Goal: Task Accomplishment & Management: Complete application form

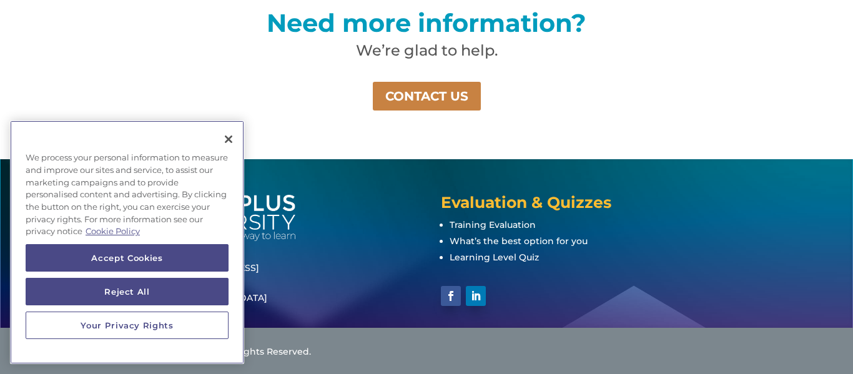
scroll to position [980, 0]
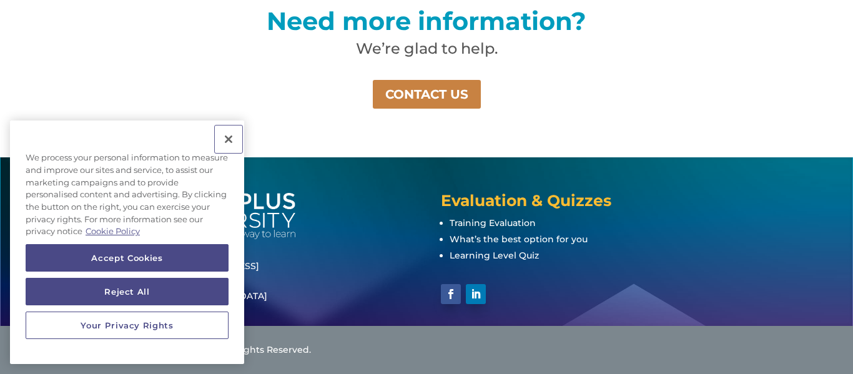
drag, startPoint x: 223, startPoint y: 142, endPoint x: 172, endPoint y: 160, distance: 54.3
click at [224, 140] on button "Close" at bounding box center [228, 138] width 27 height 27
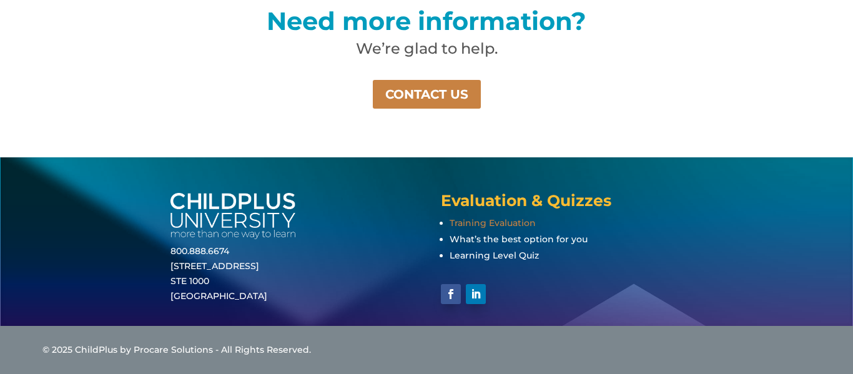
click at [493, 225] on span "Training Evaluation" at bounding box center [492, 222] width 86 height 11
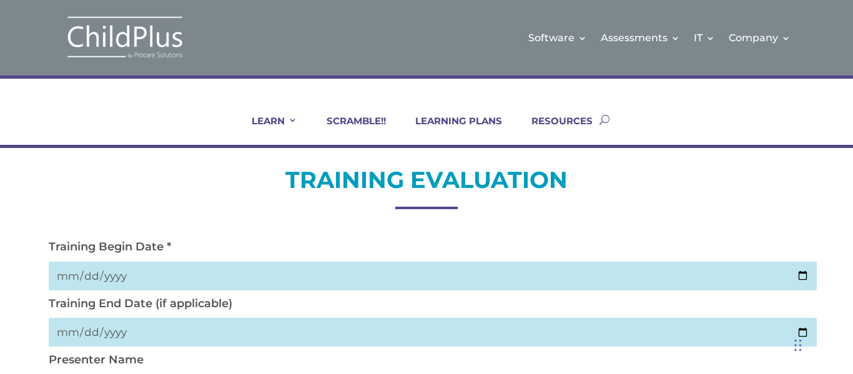
click at [82, 280] on input "date" at bounding box center [432, 276] width 767 height 29
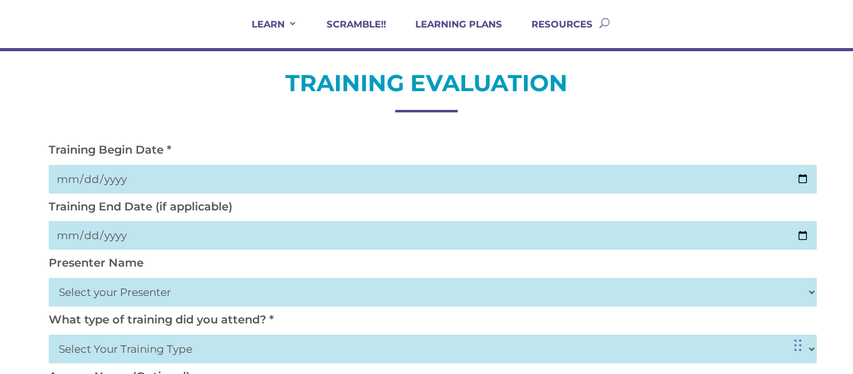
scroll to position [100, 0]
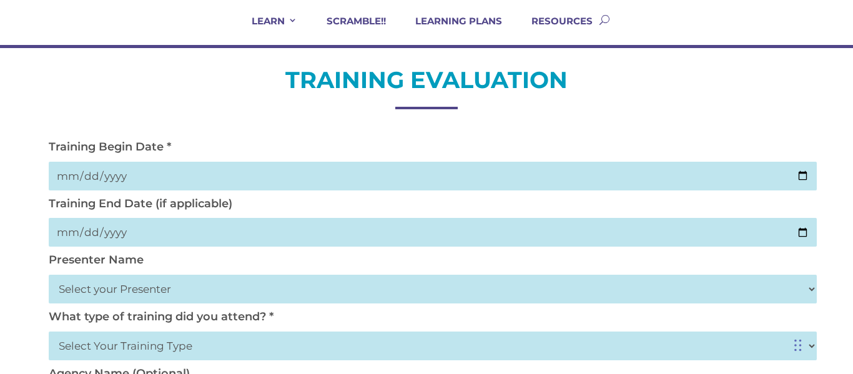
click at [804, 177] on input "date" at bounding box center [432, 176] width 767 height 29
type input "[DATE]"
click at [806, 235] on input "date" at bounding box center [432, 232] width 767 height 29
type input "[DATE]"
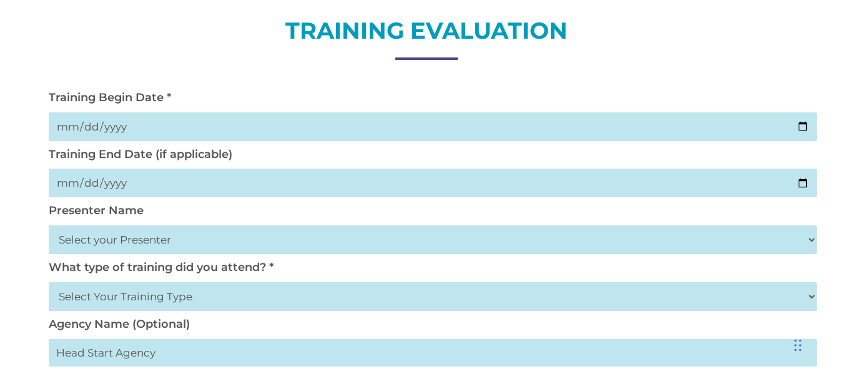
scroll to position [150, 0]
drag, startPoint x: 111, startPoint y: 245, endPoint x: 118, endPoint y: 237, distance: 10.6
click at [111, 245] on select "Select your Presenter [PERSON_NAME] [PERSON_NAME] [PERSON_NAME] [PERSON_NAME] […" at bounding box center [432, 239] width 767 height 29
click at [119, 237] on select "Select your Presenter [PERSON_NAME] [PERSON_NAME] [PERSON_NAME] [PERSON_NAME] […" at bounding box center [432, 239] width 767 height 29
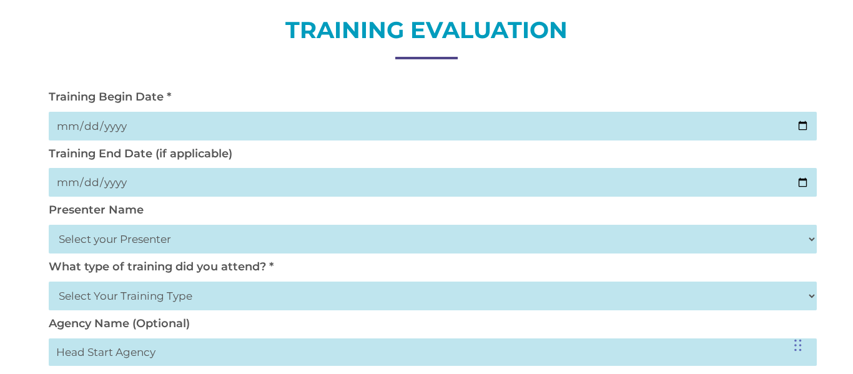
select select "[PERSON_NAME]"
click at [49, 225] on select "Select your Presenter [PERSON_NAME] [PERSON_NAME] [PERSON_NAME] [PERSON_NAME] […" at bounding box center [432, 239] width 767 height 29
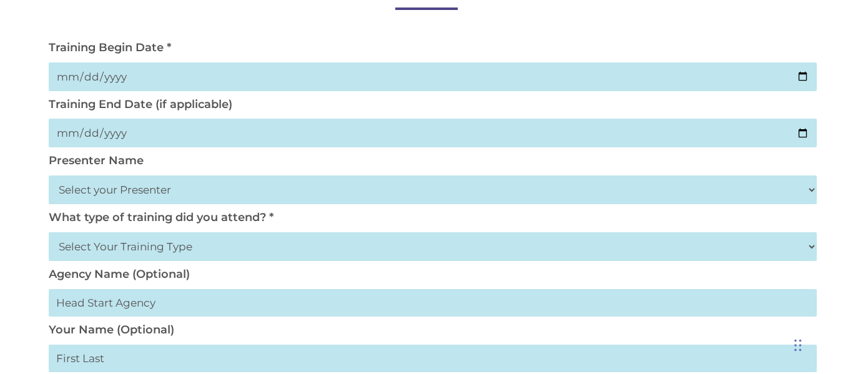
scroll to position [200, 0]
click at [132, 250] on select "Select Your Training Type On-site (at your agency) Virtual Visit Live Group Web…" at bounding box center [432, 246] width 767 height 29
select select "On-site (at your agency)"
click at [49, 232] on select "Select Your Training Type On-site (at your agency) Virtual Visit Live Group Web…" at bounding box center [432, 246] width 767 height 29
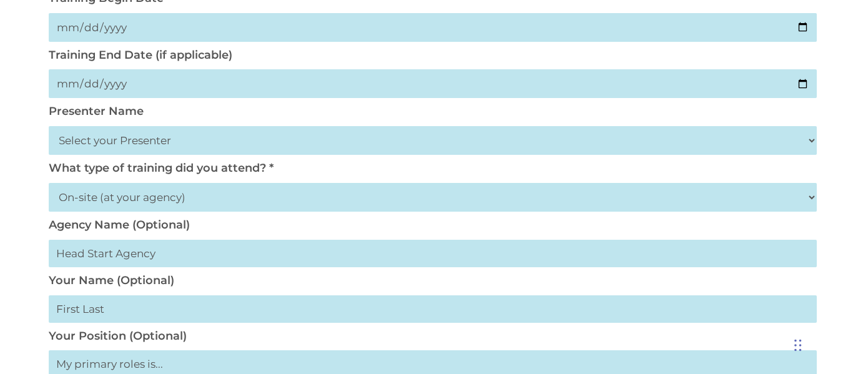
scroll to position [250, 0]
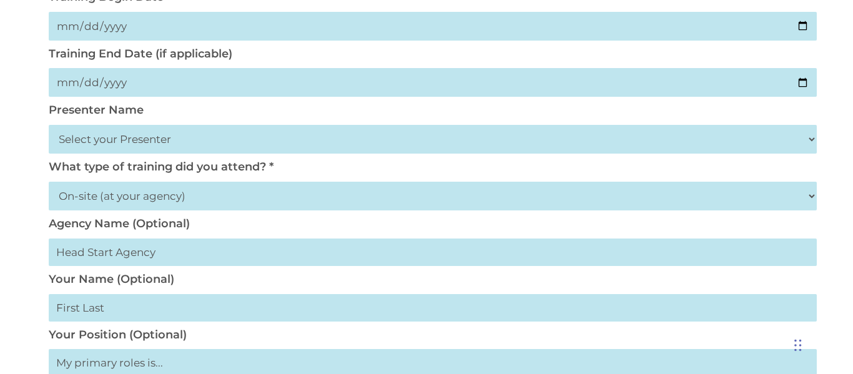
click at [126, 258] on input "text" at bounding box center [432, 251] width 767 height 27
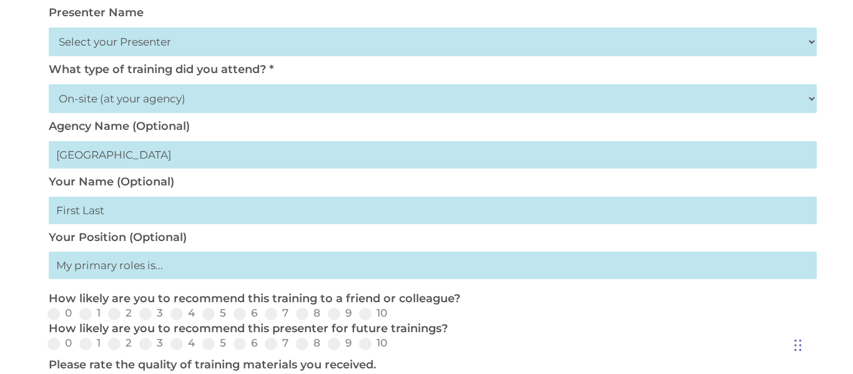
scroll to position [350, 0]
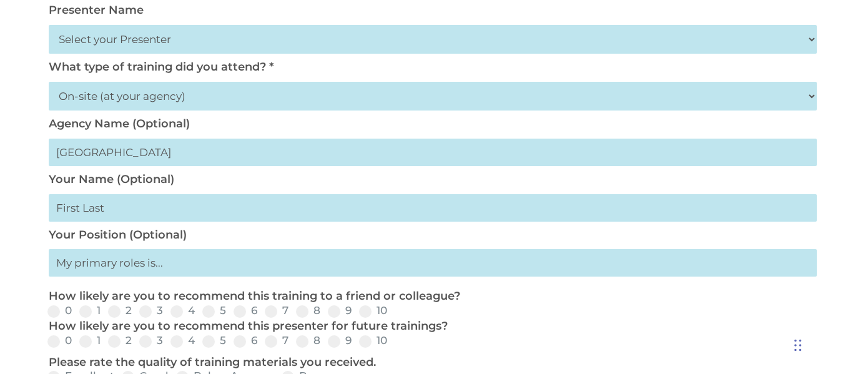
type input "[GEOGRAPHIC_DATA]"
click at [150, 263] on input "text" at bounding box center [432, 262] width 767 height 27
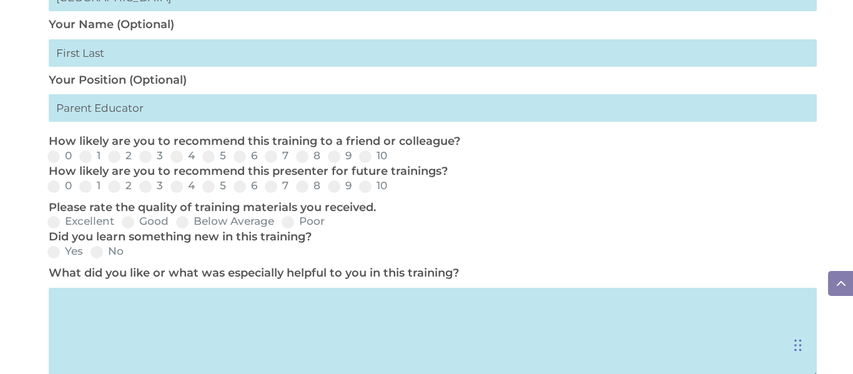
scroll to position [499, 0]
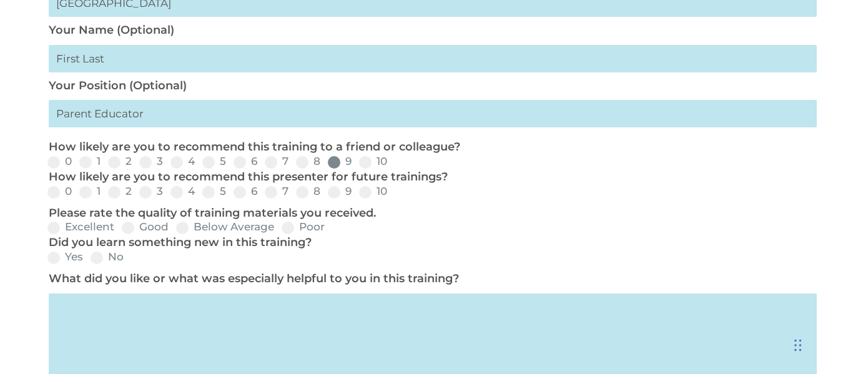
type input "Parent Educator"
click at [336, 165] on span at bounding box center [334, 162] width 12 height 12
click at [358, 165] on input "9" at bounding box center [362, 166] width 8 height 8
radio input "true"
click at [334, 194] on span at bounding box center [334, 192] width 12 height 12
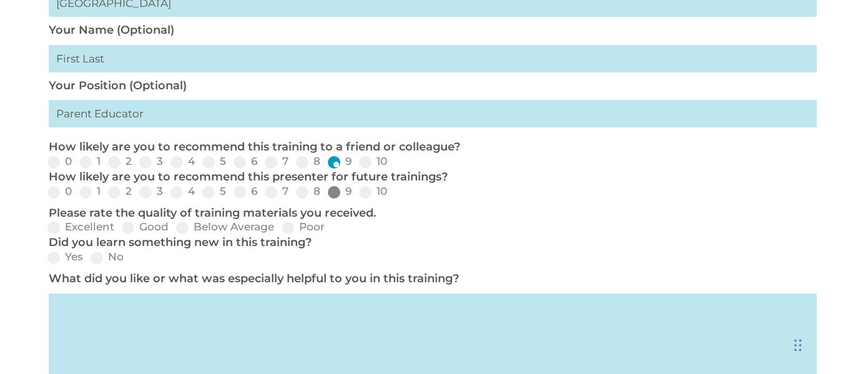
click at [358, 194] on input "9" at bounding box center [362, 196] width 8 height 8
radio input "true"
click at [134, 228] on span at bounding box center [128, 228] width 12 height 12
click at [175, 228] on input "Good" at bounding box center [179, 232] width 8 height 8
radio input "true"
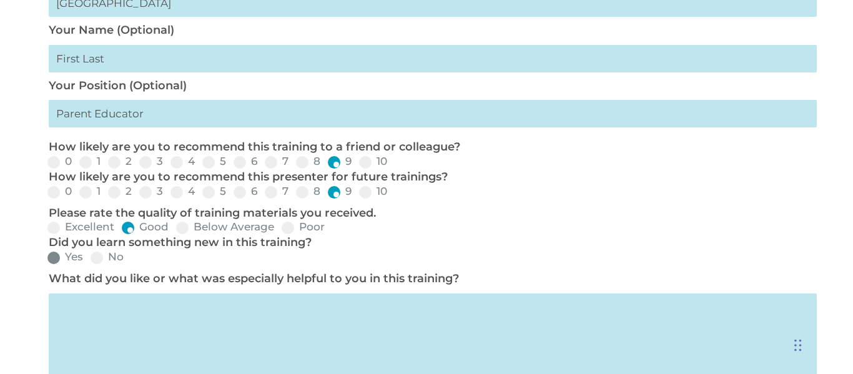
click at [64, 259] on label "Yes" at bounding box center [65, 257] width 36 height 11
click at [89, 259] on input "Yes" at bounding box center [93, 262] width 8 height 8
radio input "true"
click at [124, 331] on textarea at bounding box center [432, 338] width 767 height 90
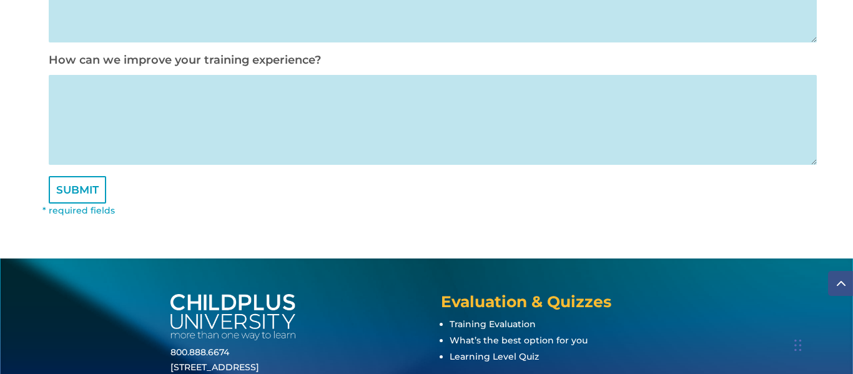
scroll to position [848, 0]
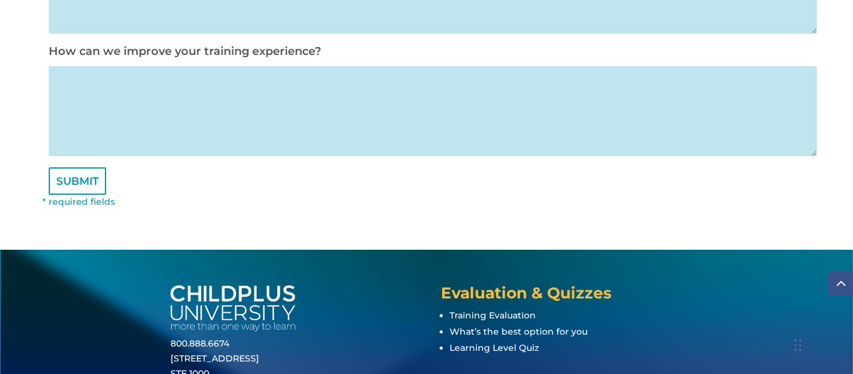
type textarea "I learned some new features in ChildPlus that might help with the chaos of the …"
click at [142, 130] on textarea at bounding box center [432, 111] width 767 height 90
type textarea "i"
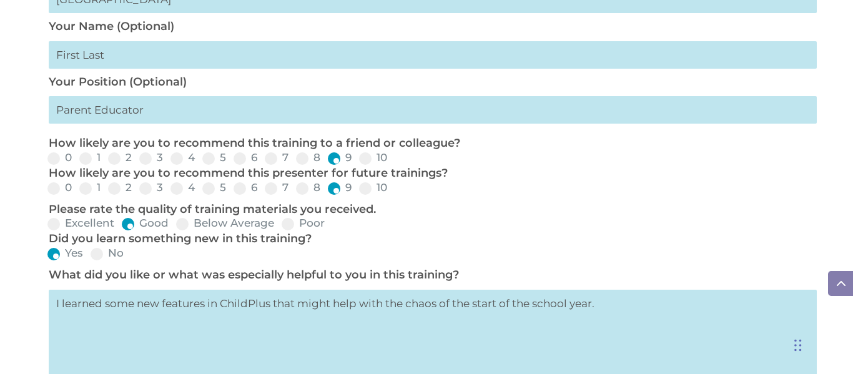
scroll to position [499, 0]
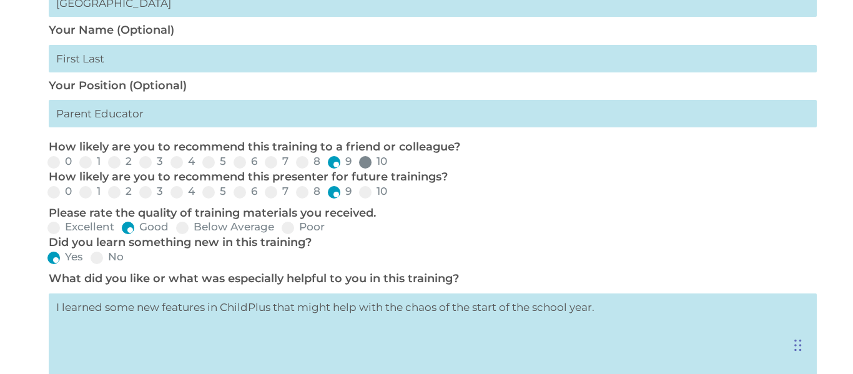
type textarea "It's a lot of information for one day, so if there is a way to break it up I wo…"
drag, startPoint x: 366, startPoint y: 167, endPoint x: 376, endPoint y: 189, distance: 24.3
click at [366, 167] on span at bounding box center [365, 162] width 12 height 12
click at [393, 167] on input "10" at bounding box center [397, 166] width 8 height 8
radio input "true"
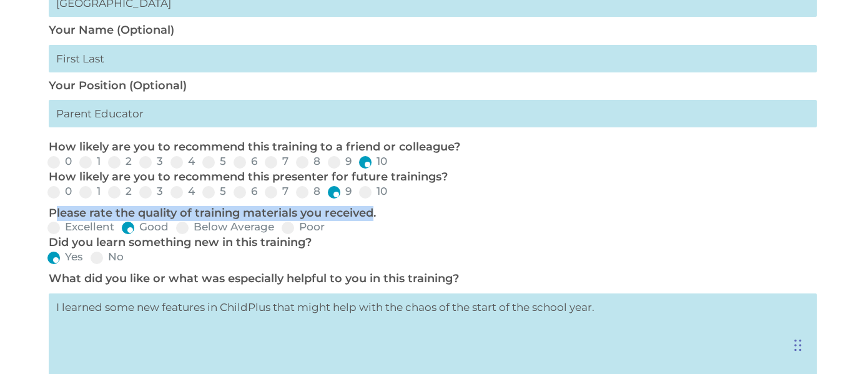
click at [368, 199] on form "Training Begin Date * [DATE] Training End Date (if applicable) [DATE] Presenter…" at bounding box center [425, 142] width 767 height 803
click at [367, 193] on span at bounding box center [365, 192] width 12 height 12
click at [393, 193] on input "10" at bounding box center [397, 196] width 8 height 8
radio input "true"
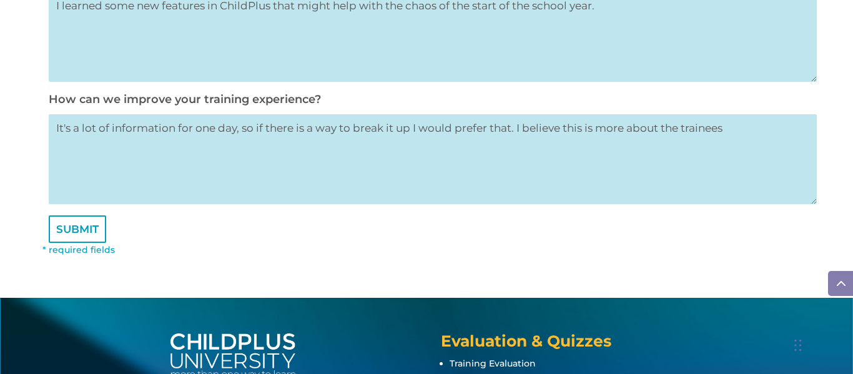
scroll to position [798, 0]
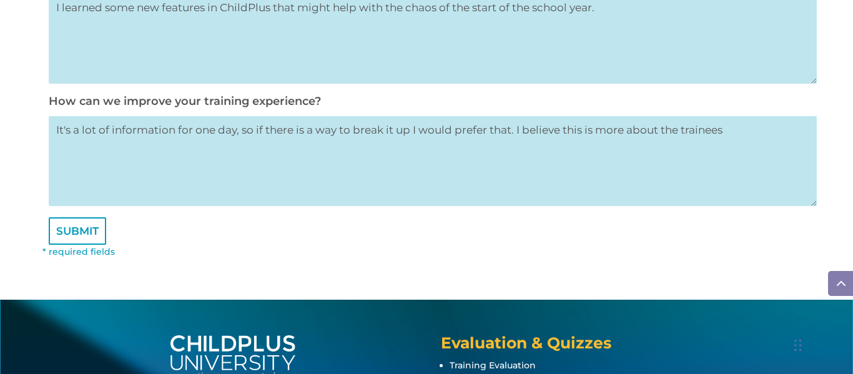
click at [760, 142] on textarea "It's a lot of information for one day, so if there is a way to break it up I wo…" at bounding box center [432, 161] width 767 height 90
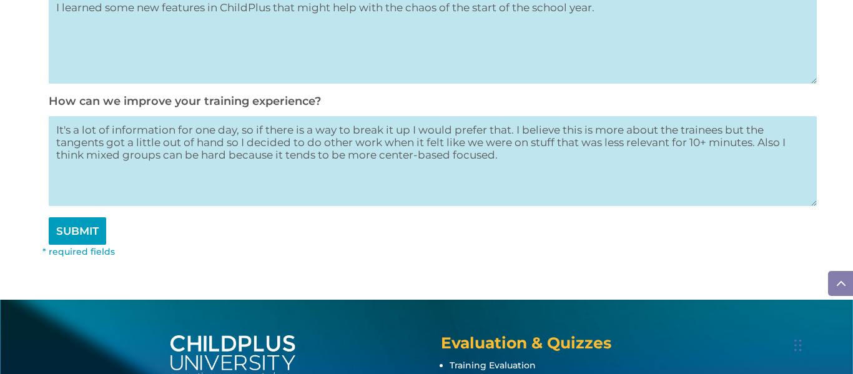
type textarea "It's a lot of information for one day, so if there is a way to break it up I wo…"
click at [89, 226] on input "SUBMIT" at bounding box center [77, 230] width 57 height 27
